Goal: Information Seeking & Learning: Check status

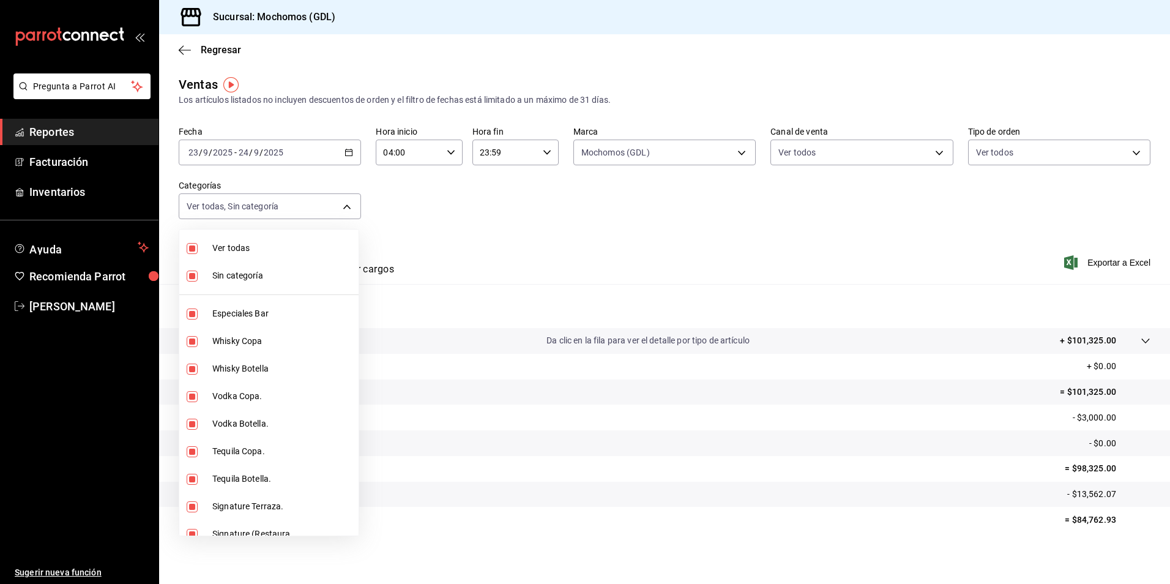
click at [648, 147] on div at bounding box center [585, 292] width 1170 height 584
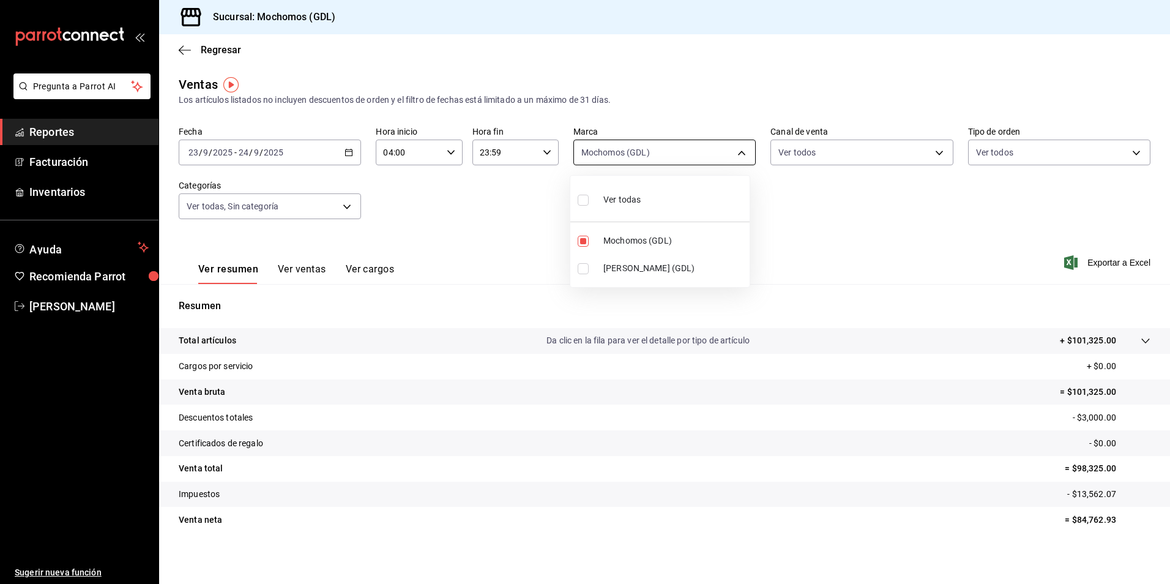
click at [627, 148] on body "Pregunta a Parrot AI Reportes Facturación Inventarios Ayuda Recomienda Parrot […" at bounding box center [585, 292] width 1170 height 584
click at [639, 236] on span "Mochomos (GDL)" at bounding box center [673, 240] width 141 height 13
checkbox input "false"
click at [625, 263] on span "[PERSON_NAME] (GDL)" at bounding box center [673, 268] width 141 height 13
type input "9cac9703-0c5a-4d8b-addd-5b6b571d65b9"
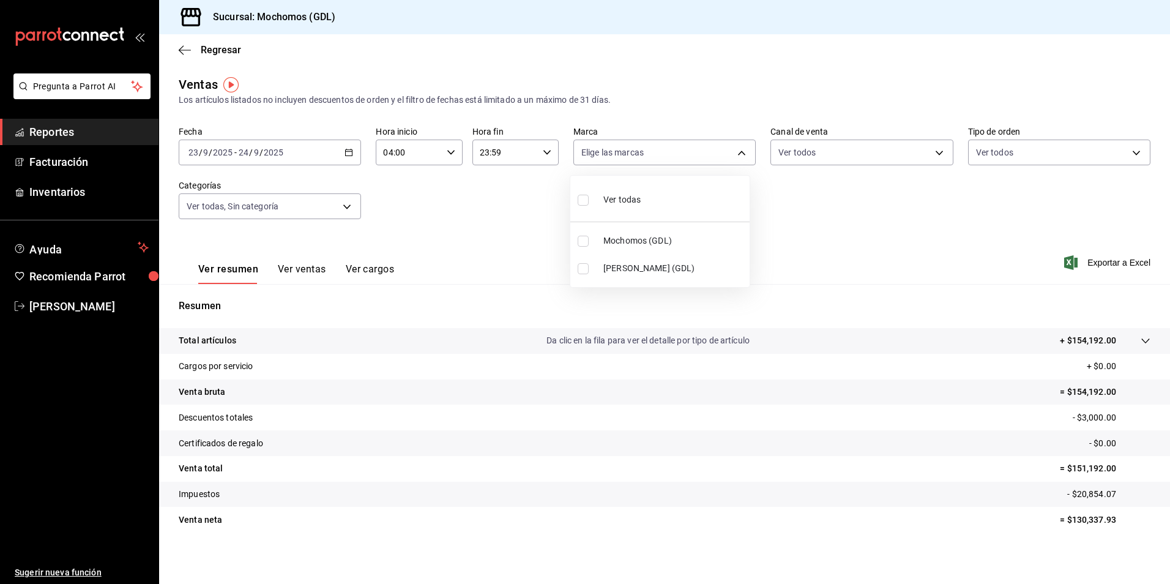
checkbox input "true"
click at [614, 196] on span "Ver todas" at bounding box center [621, 199] width 37 height 13
type input "36c25d4a-7cb0-456c-a434-e981d54830bc,9cac9703-0c5a-4d8b-addd-5b6b571d65b9"
checkbox input "true"
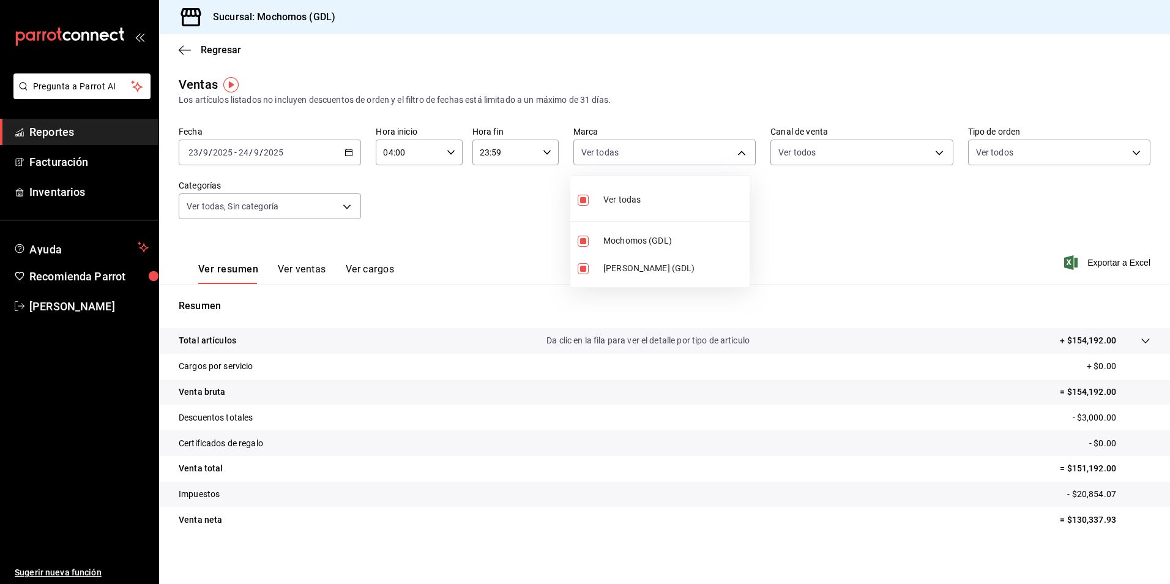
click at [1009, 294] on div at bounding box center [585, 292] width 1170 height 584
click at [221, 49] on div at bounding box center [585, 292] width 1170 height 584
click at [215, 50] on span "Regresar" at bounding box center [221, 50] width 40 height 12
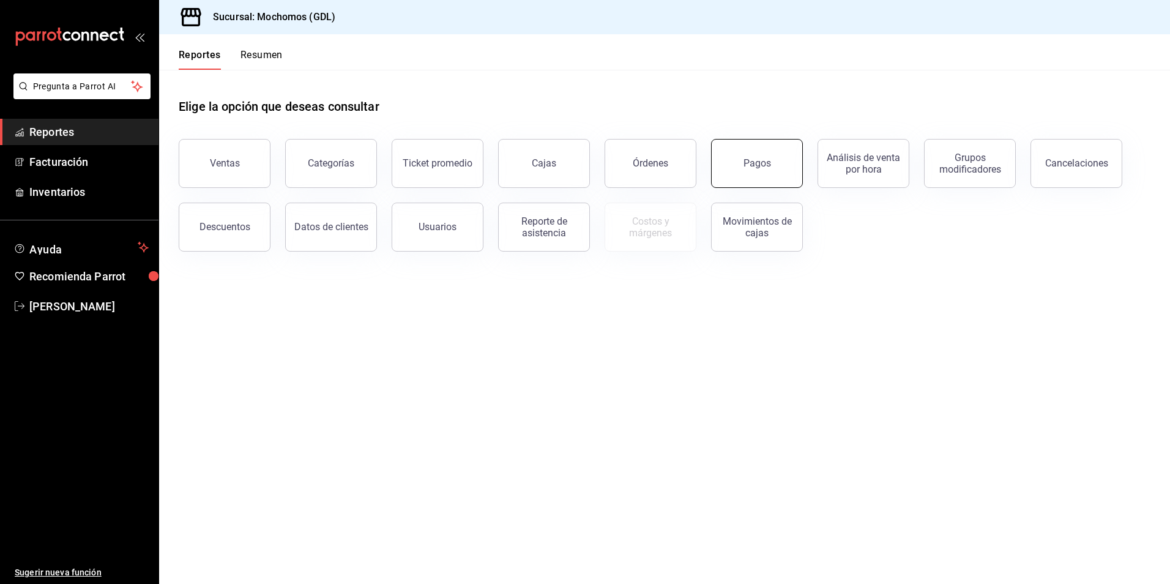
click at [786, 166] on button "Pagos" at bounding box center [757, 163] width 92 height 49
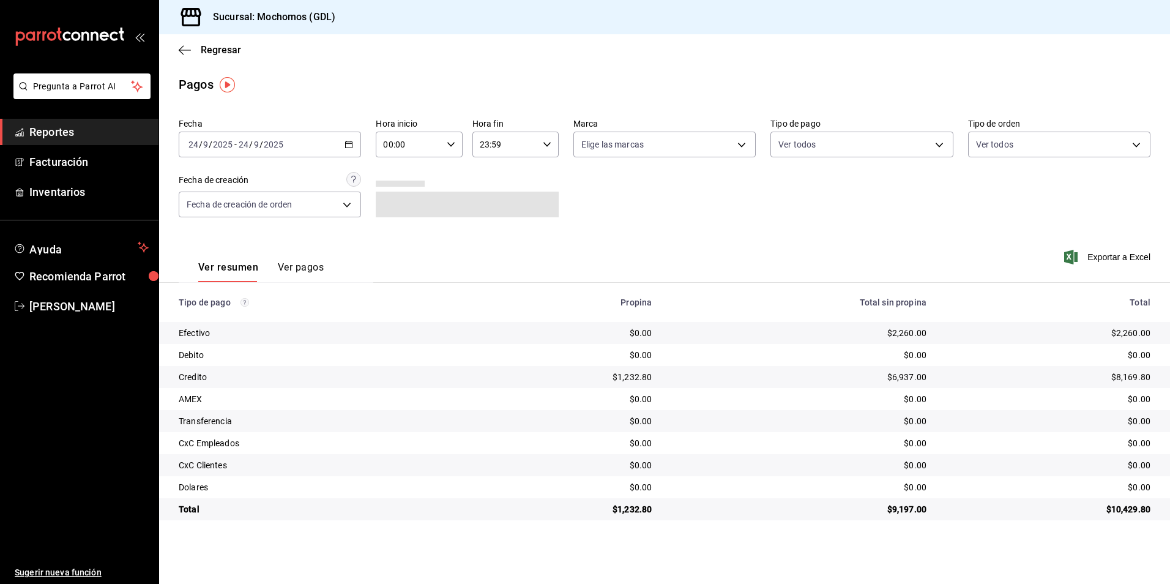
click at [347, 151] on div "[DATE] [DATE] - [DATE] [DATE]" at bounding box center [270, 145] width 182 height 26
click at [278, 306] on li "Rango de fechas" at bounding box center [236, 319] width 114 height 28
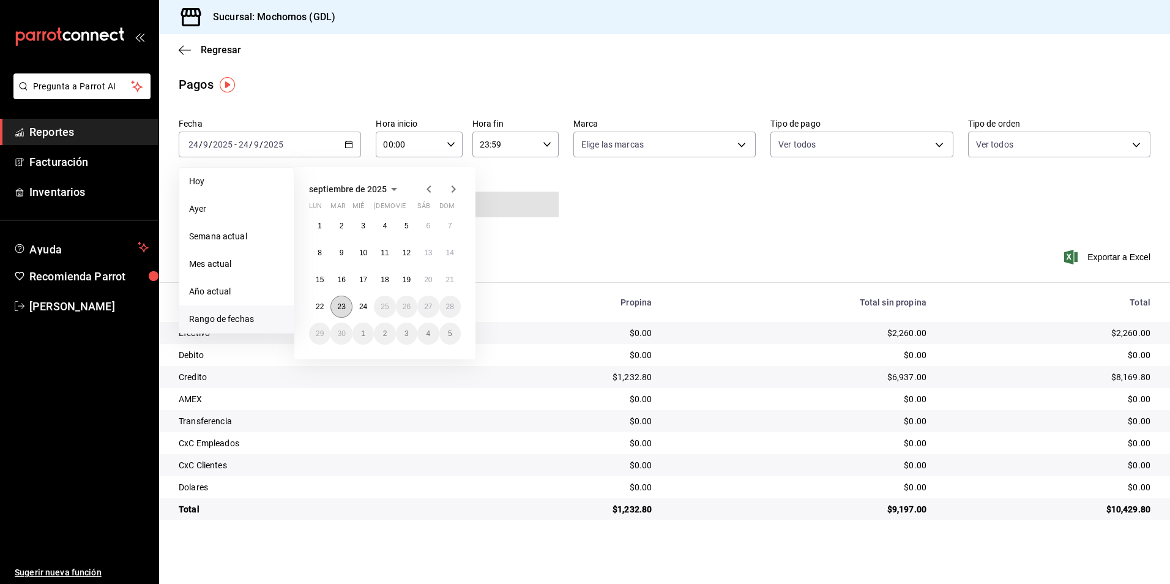
click at [338, 307] on abbr "23" at bounding box center [341, 306] width 8 height 9
click at [357, 308] on button "24" at bounding box center [362, 307] width 21 height 22
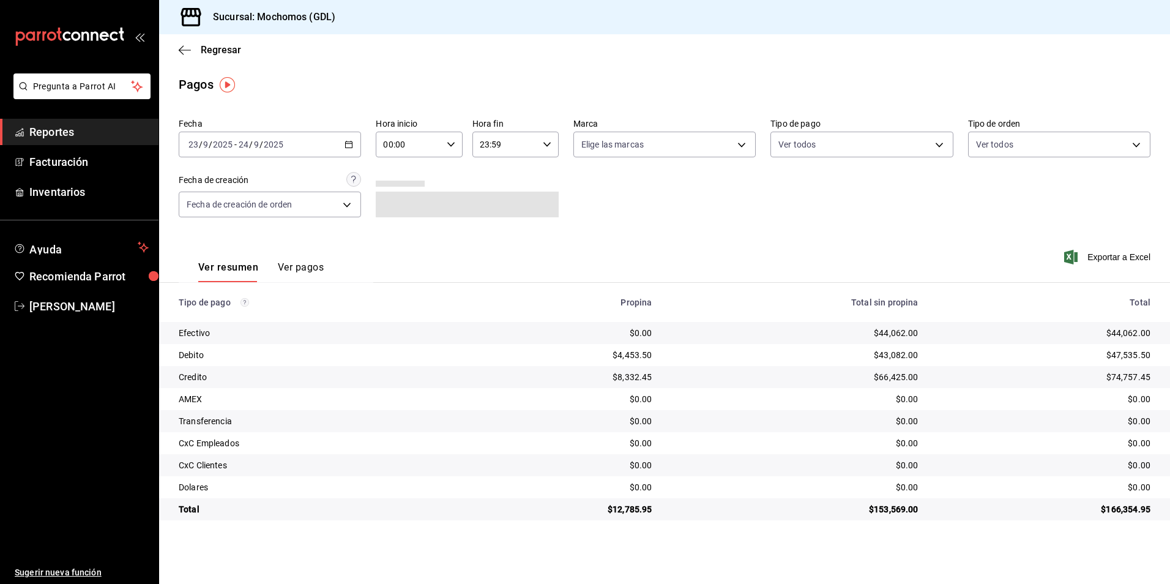
click at [455, 146] on div "00:00 Hora inicio" at bounding box center [419, 145] width 86 height 26
click at [396, 226] on button "04" at bounding box center [397, 232] width 39 height 24
type input "04:00"
click at [632, 151] on div at bounding box center [585, 292] width 1170 height 584
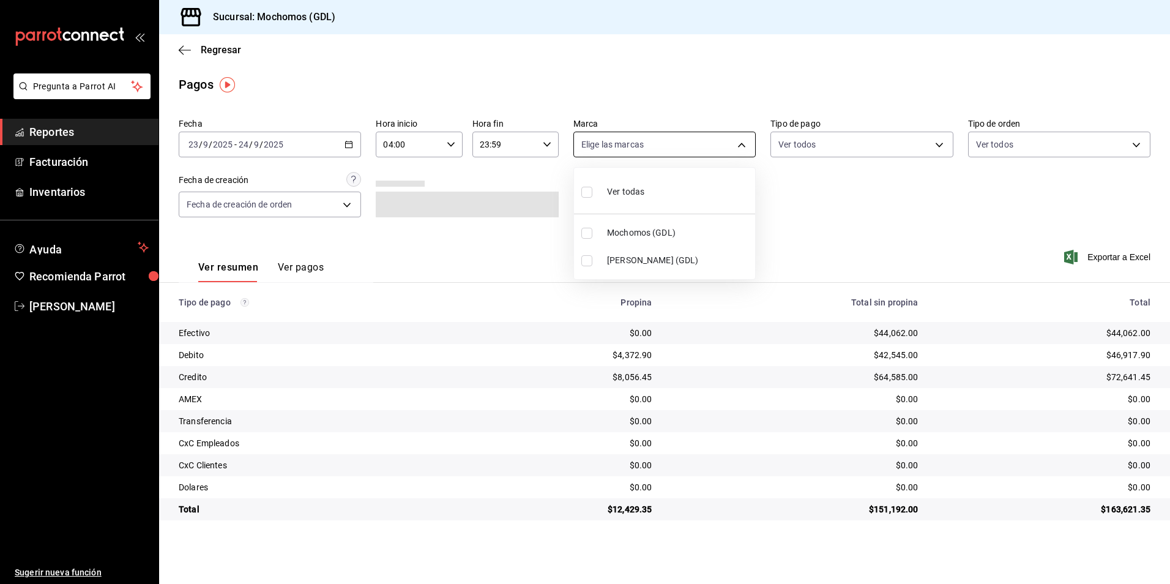
click at [612, 146] on body "Pregunta a Parrot AI Reportes Facturación Inventarios Ayuda Recomienda Parrot […" at bounding box center [585, 292] width 1170 height 584
click at [603, 188] on div "Ver todas" at bounding box center [612, 190] width 63 height 26
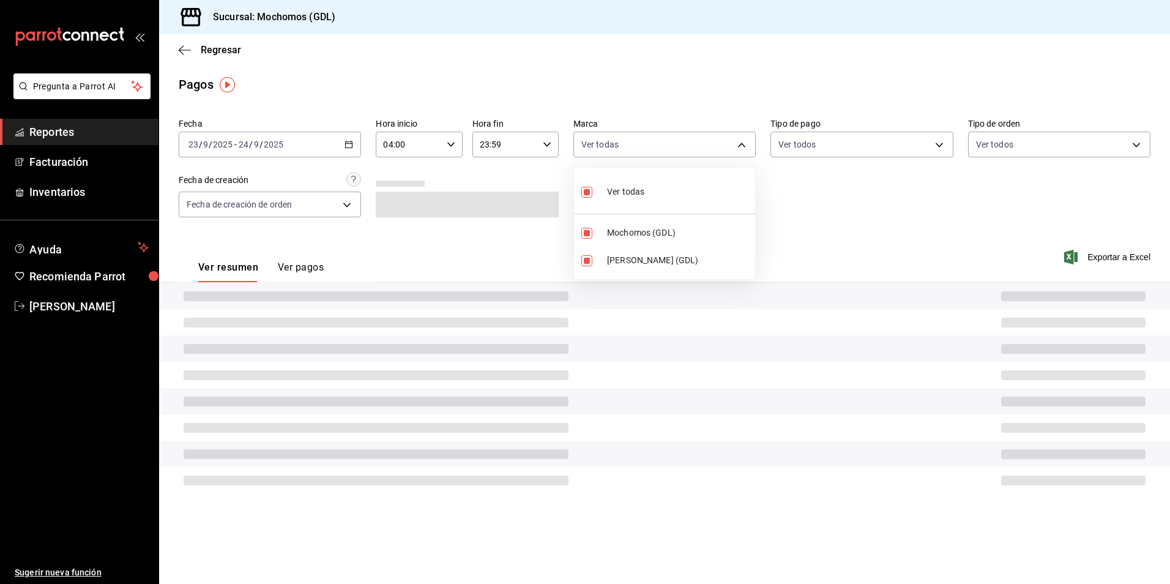
type input "36c25d4a-7cb0-456c-a434-e981d54830bc,9cac9703-0c5a-4d8b-addd-5b6b571d65b9"
checkbox input "true"
click at [814, 145] on div at bounding box center [585, 292] width 1170 height 584
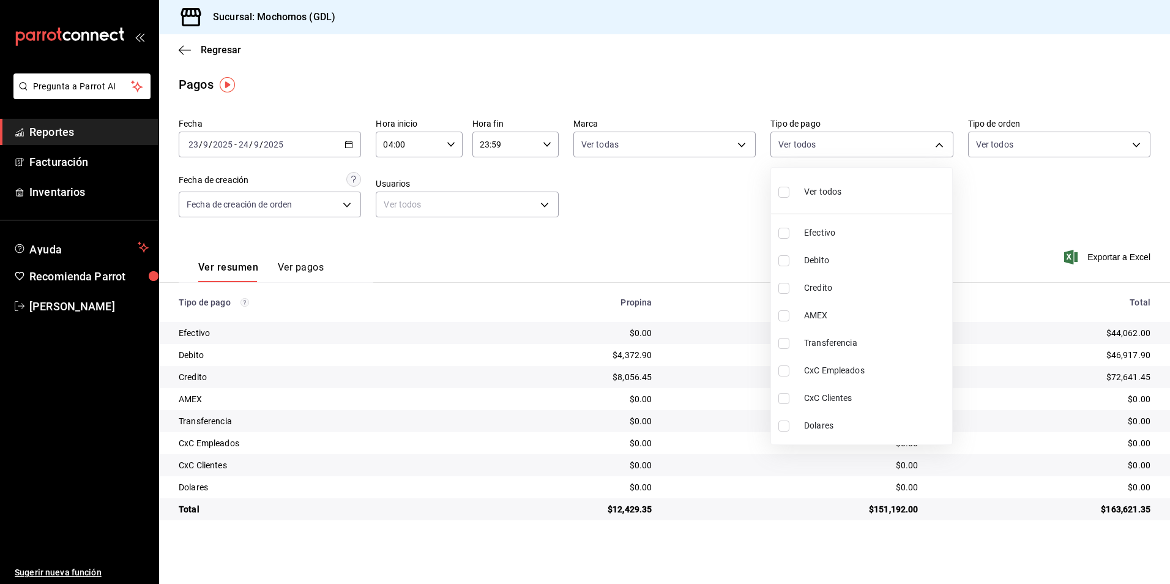
click at [799, 149] on body "Pregunta a Parrot AI Reportes Facturación Inventarios Ayuda Recomienda Parrot […" at bounding box center [585, 292] width 1170 height 584
click at [797, 191] on div "Ver todos" at bounding box center [809, 190] width 63 height 26
type input "43f15ab9-6aaf-467e-828e-46d2c45c5663,c4bdfb15-5497-4aae-ad2b-38852a02f4e8,2255b…"
checkbox input "true"
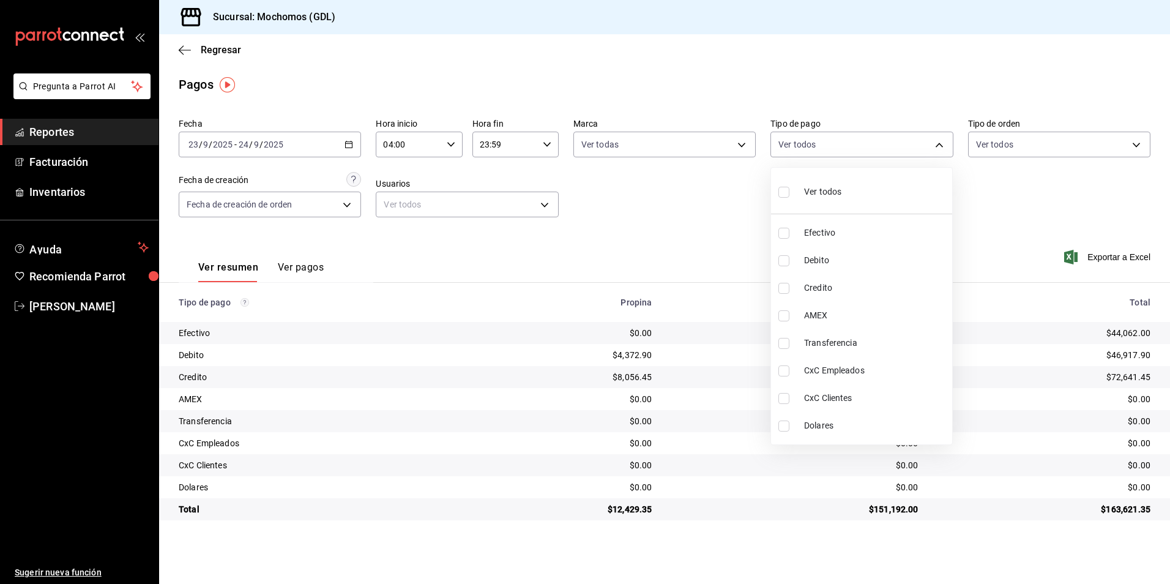
checkbox input "true"
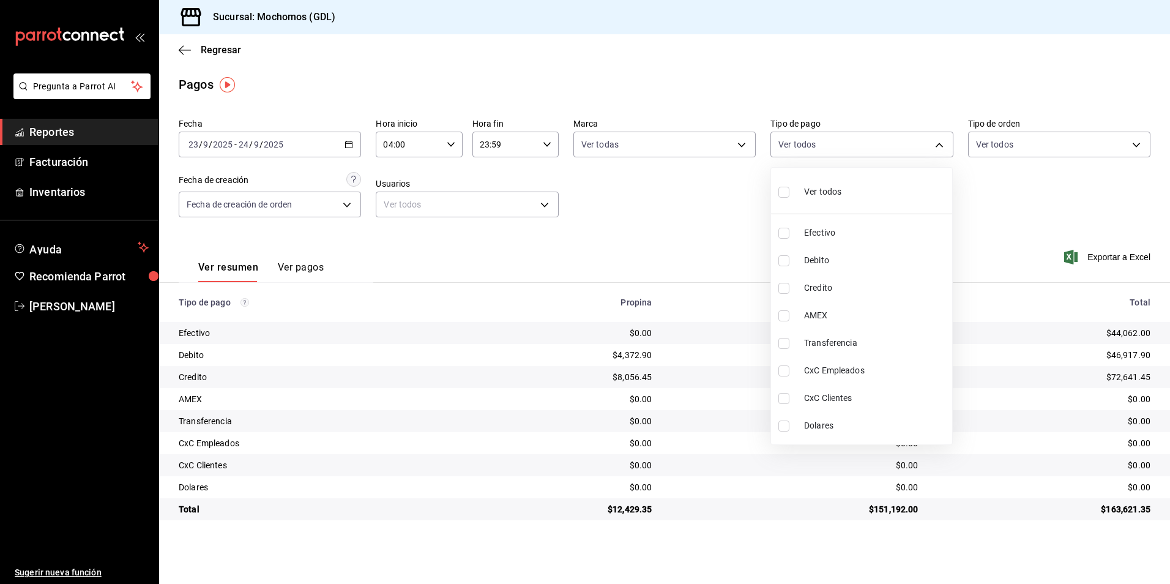
checkbox input "true"
click at [1017, 160] on div at bounding box center [585, 292] width 1170 height 584
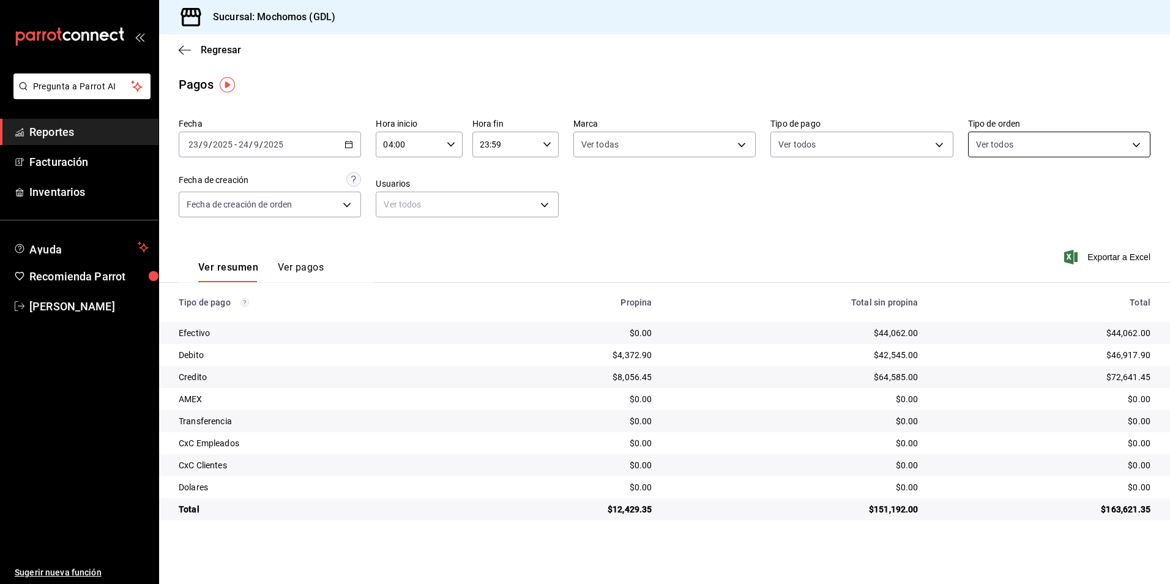
click at [990, 145] on body "Pregunta a Parrot AI Reportes Facturación Inventarios Ayuda Recomienda Parrot […" at bounding box center [585, 292] width 1170 height 584
click at [989, 180] on div "Ver todos" at bounding box center [1007, 190] width 63 height 26
type input "c3d0baef-30c0-4718-9d76-caab43e27316,13c4cc4a-99d2-42c0-ba96-c3de8c08c13d,7b791…"
checkbox input "true"
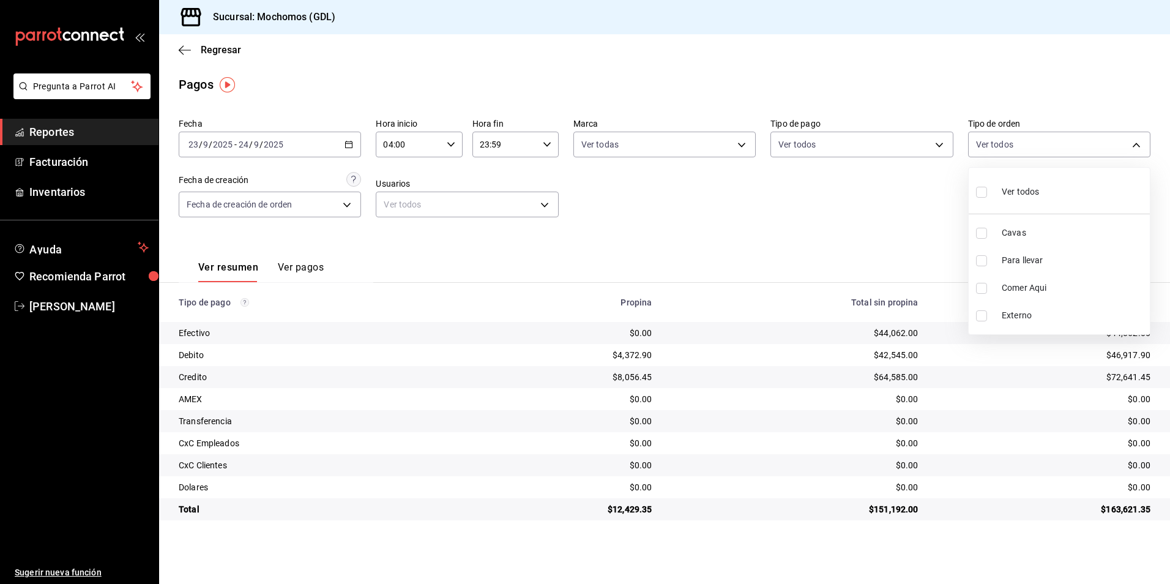
checkbox input "true"
drag, startPoint x: 753, startPoint y: 196, endPoint x: 437, endPoint y: 186, distance: 315.9
click at [748, 198] on div at bounding box center [585, 292] width 1170 height 584
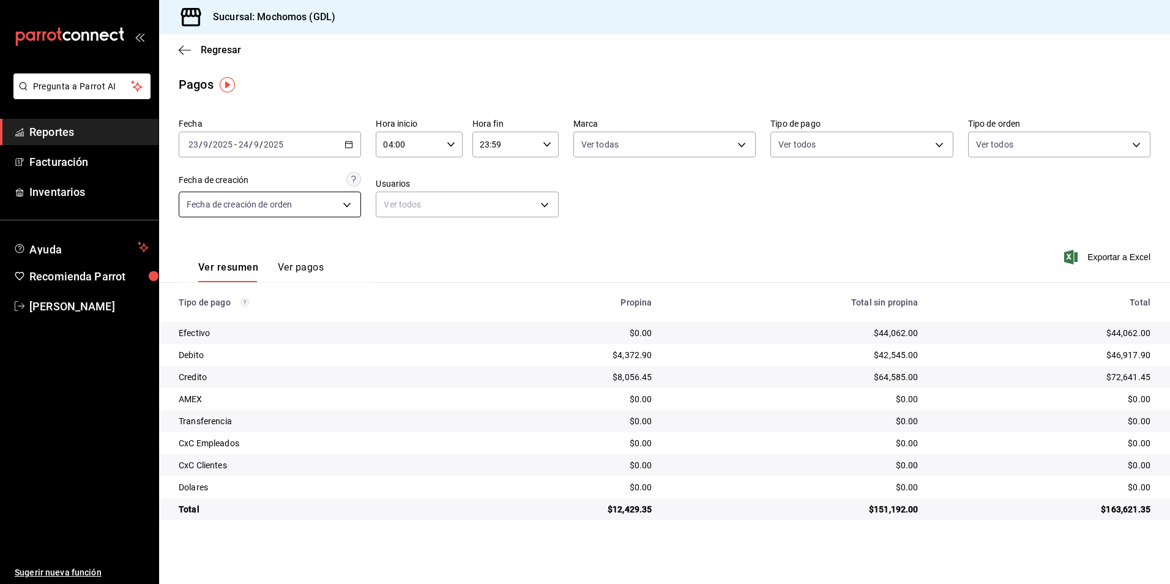
click at [336, 212] on body "Pregunta a Parrot AI Reportes Facturación Inventarios Ayuda Recomienda Parrot […" at bounding box center [585, 292] width 1170 height 584
click at [632, 191] on div at bounding box center [585, 292] width 1170 height 584
